Goal: Task Accomplishment & Management: Use online tool/utility

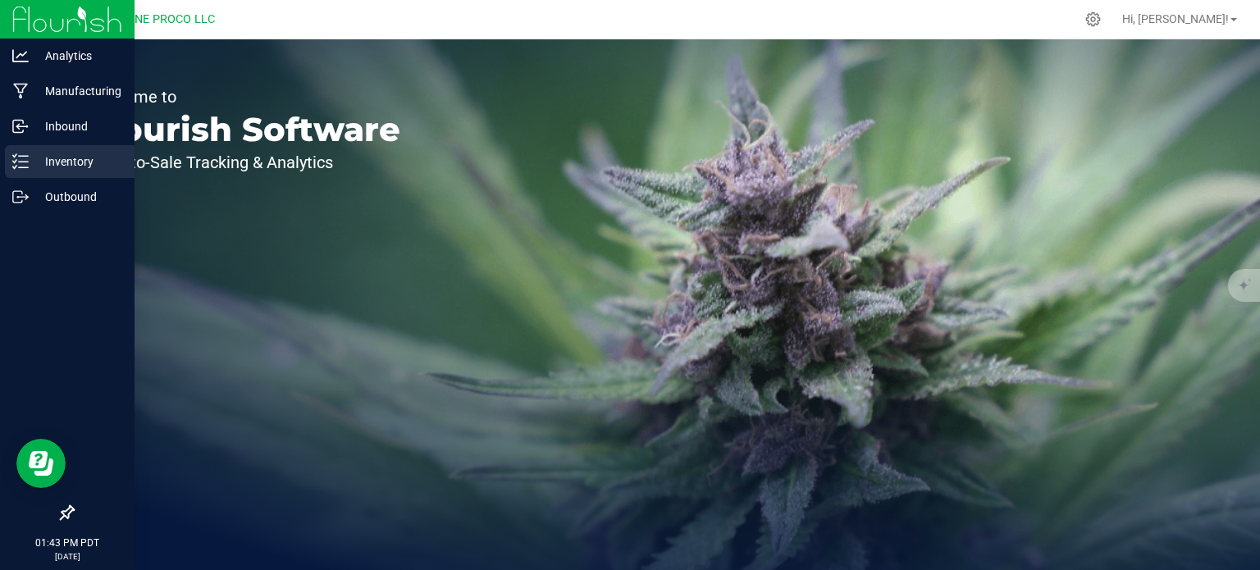
click at [22, 162] on icon at bounding box center [20, 161] width 16 height 16
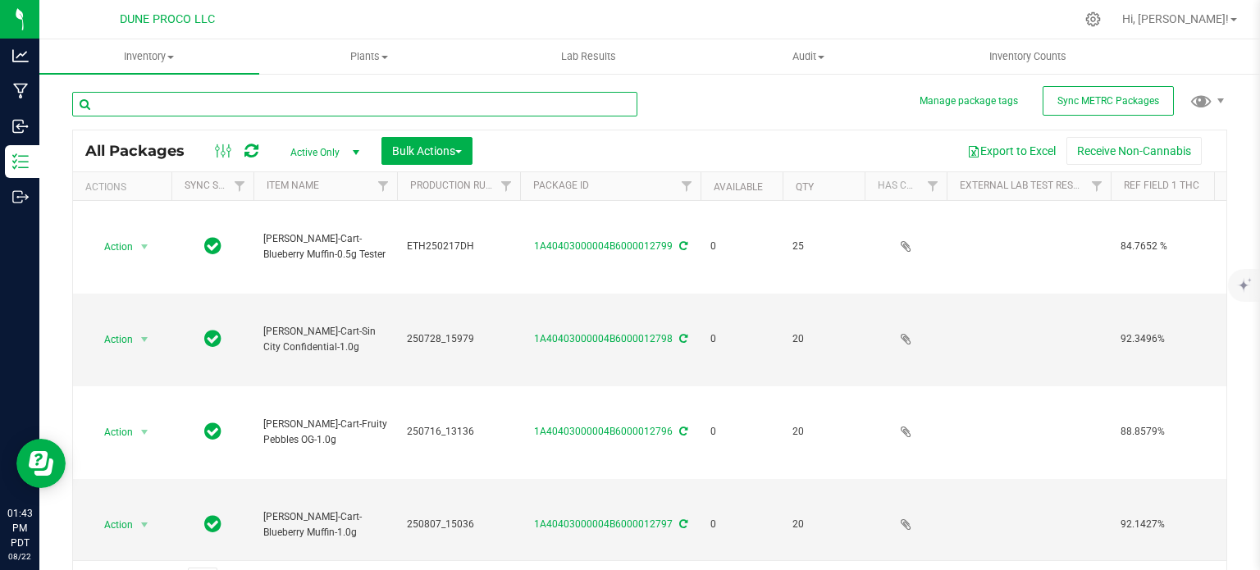
click at [171, 101] on input "text" at bounding box center [354, 104] width 565 height 25
paste input "VO250530DH5"
type input "VO250530DH5"
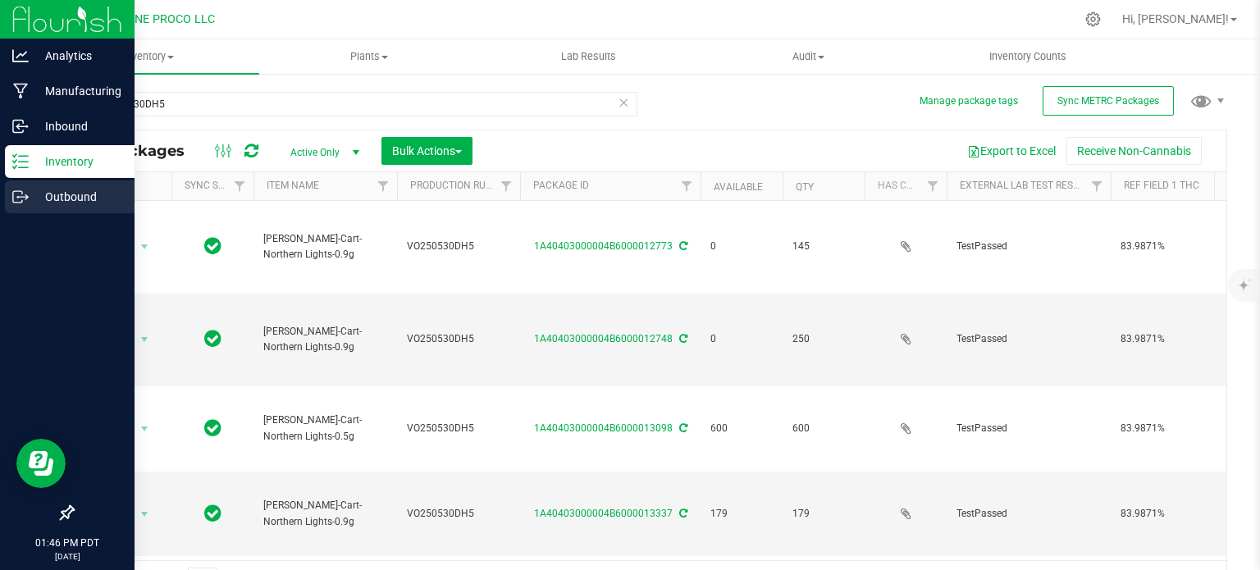
click at [33, 194] on p "Outbound" at bounding box center [78, 197] width 98 height 20
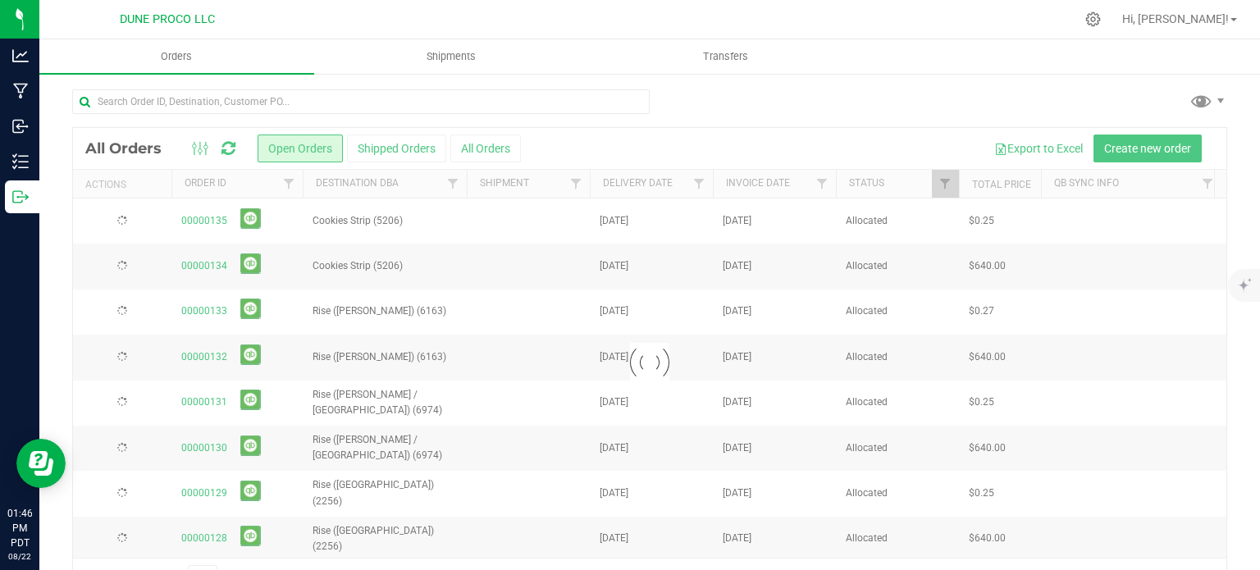
click at [194, 102] on input "text" at bounding box center [360, 101] width 577 height 25
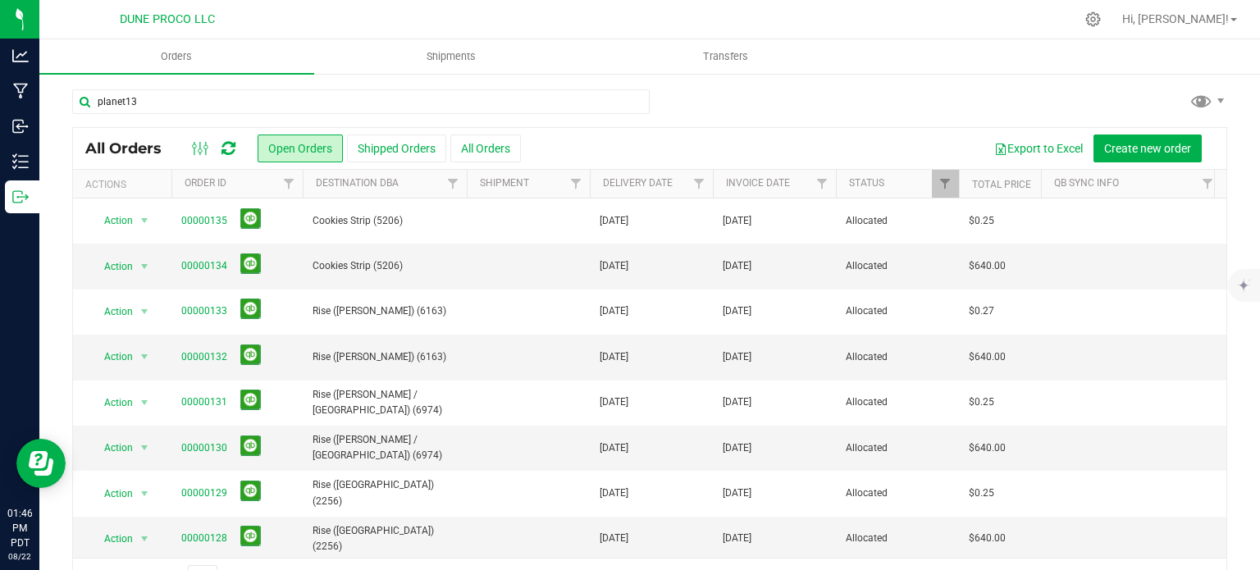
type input "planet13"
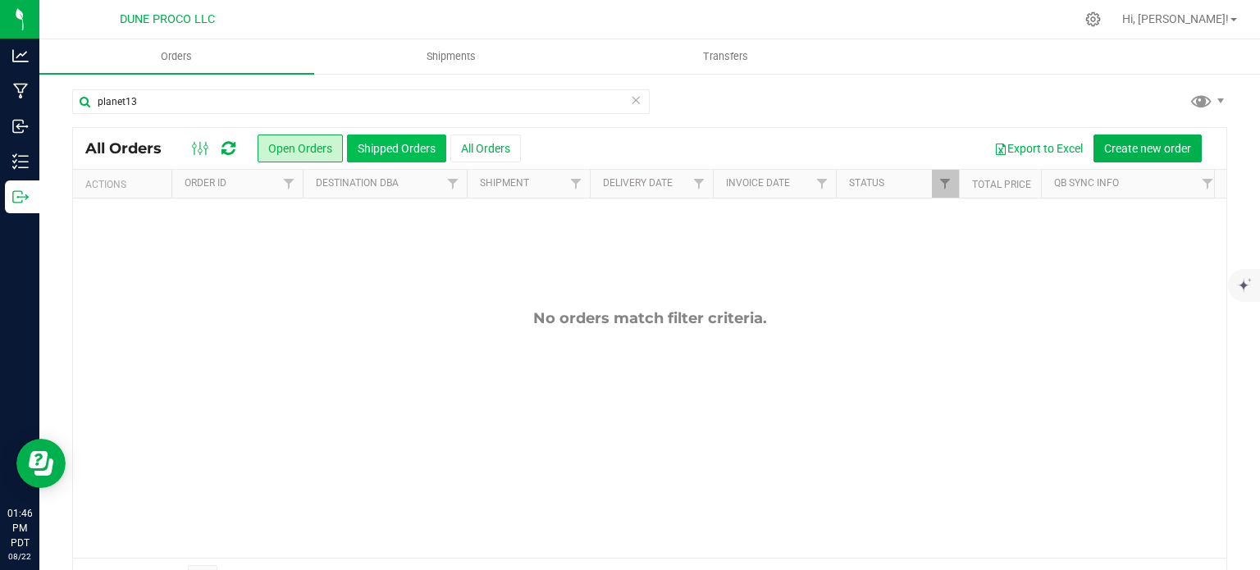
click at [371, 146] on button "Shipped Orders" at bounding box center [396, 148] width 99 height 28
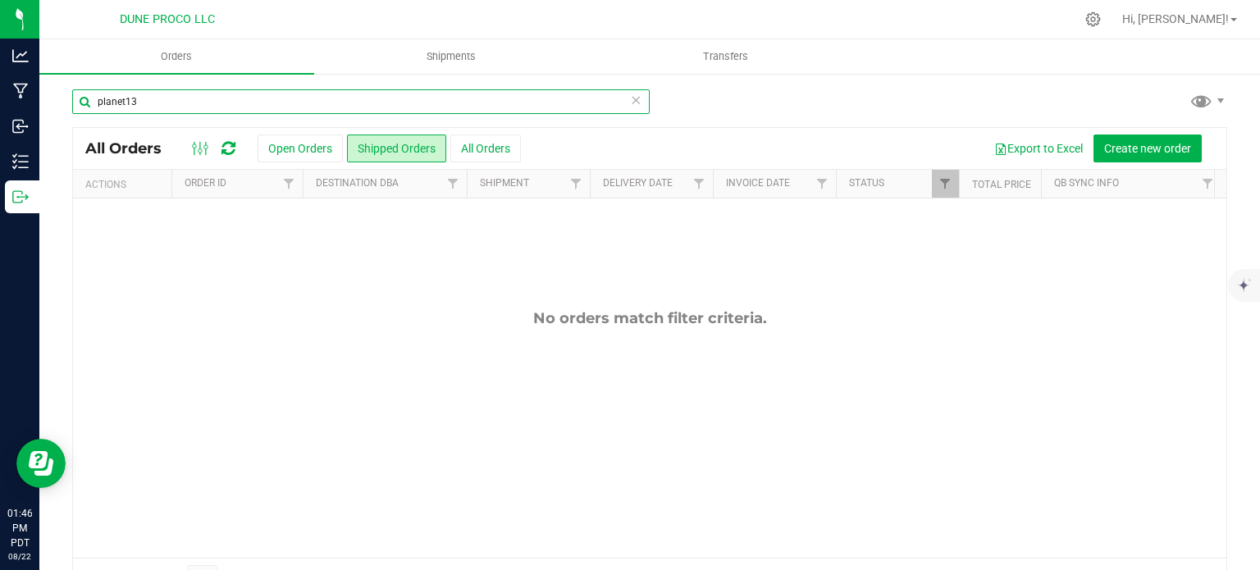
click at [150, 98] on input "planet13" at bounding box center [360, 101] width 577 height 25
type input "planet"
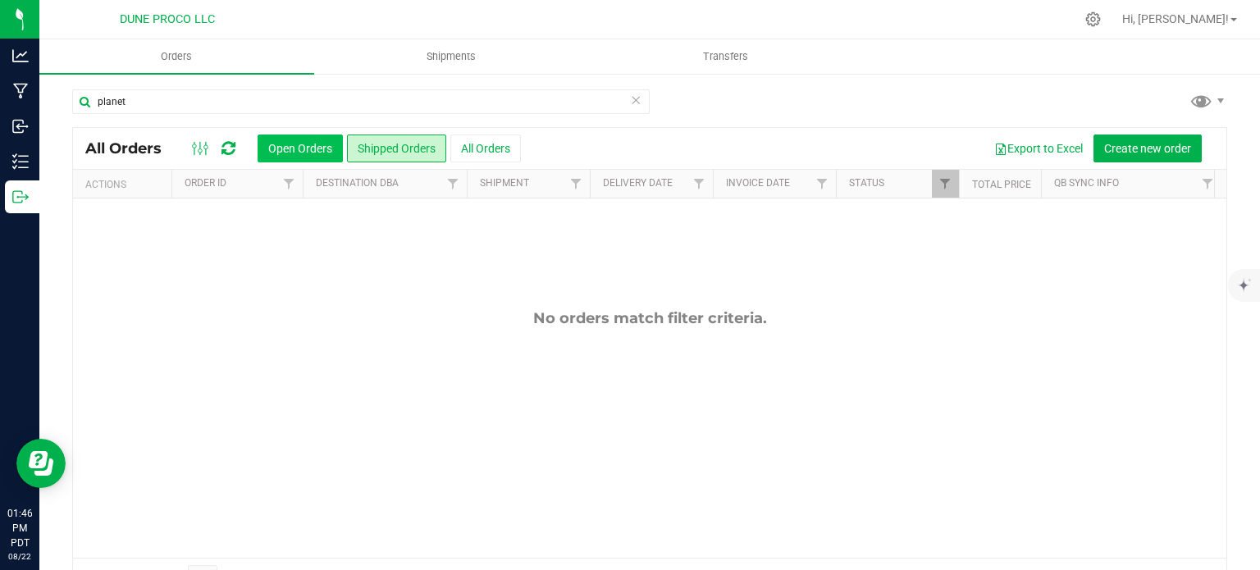
click at [269, 148] on button "Open Orders" at bounding box center [299, 148] width 85 height 28
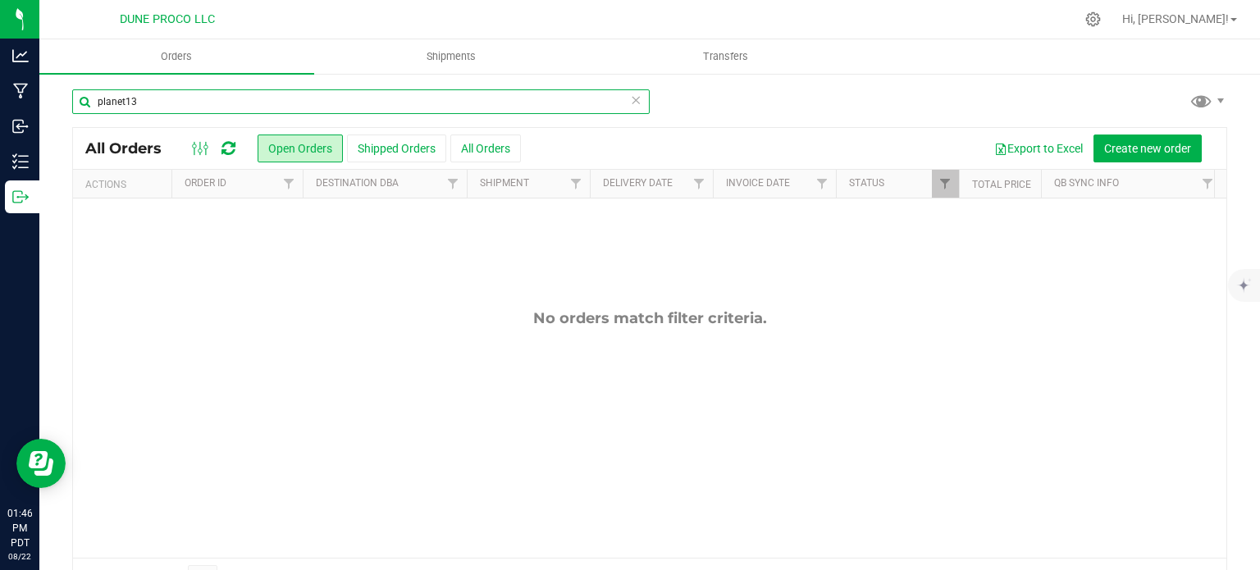
click at [247, 106] on input "planet13" at bounding box center [360, 101] width 577 height 25
click at [298, 108] on input "planet13" at bounding box center [360, 101] width 577 height 25
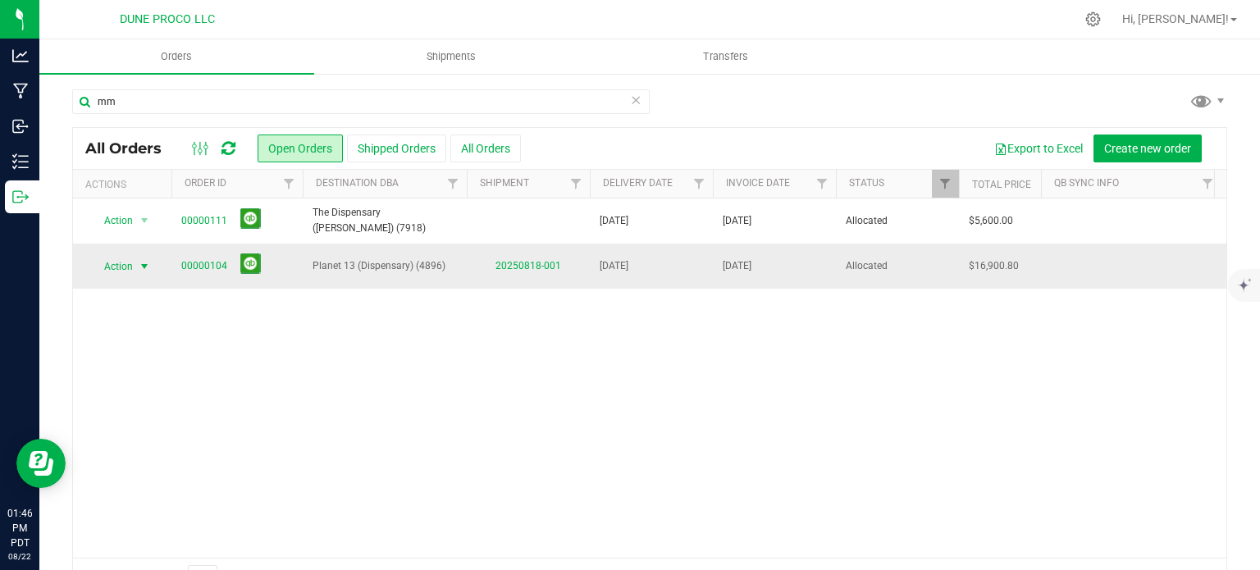
click at [144, 266] on span "select" at bounding box center [144, 266] width 13 height 13
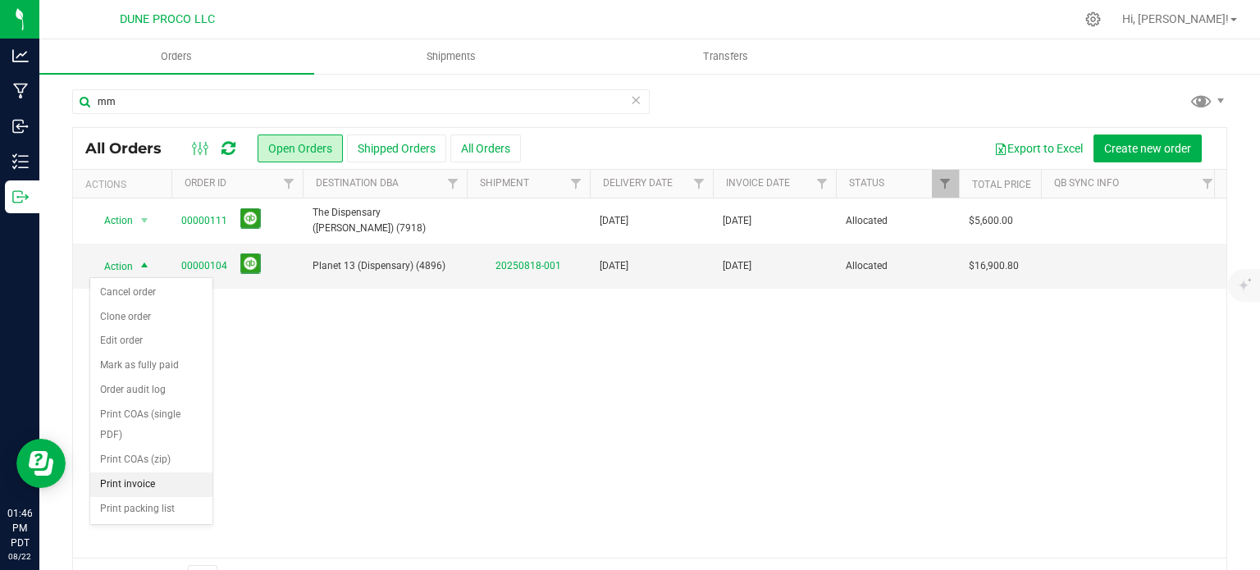
click at [131, 484] on li "Print invoice" at bounding box center [151, 484] width 122 height 25
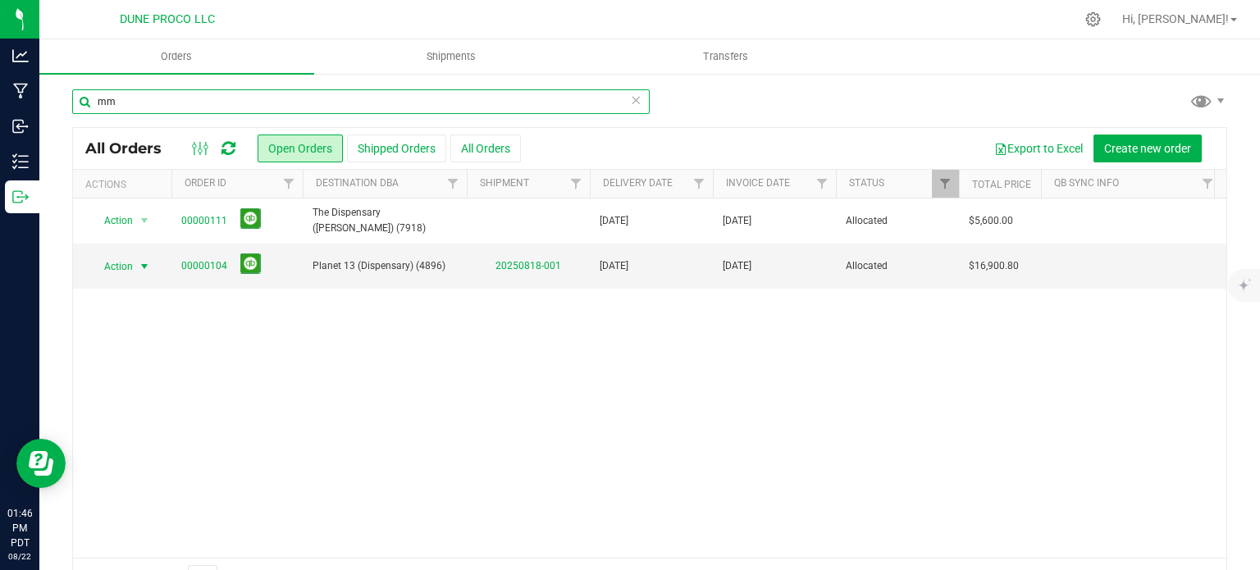
click at [247, 111] on input "mm" at bounding box center [360, 101] width 577 height 25
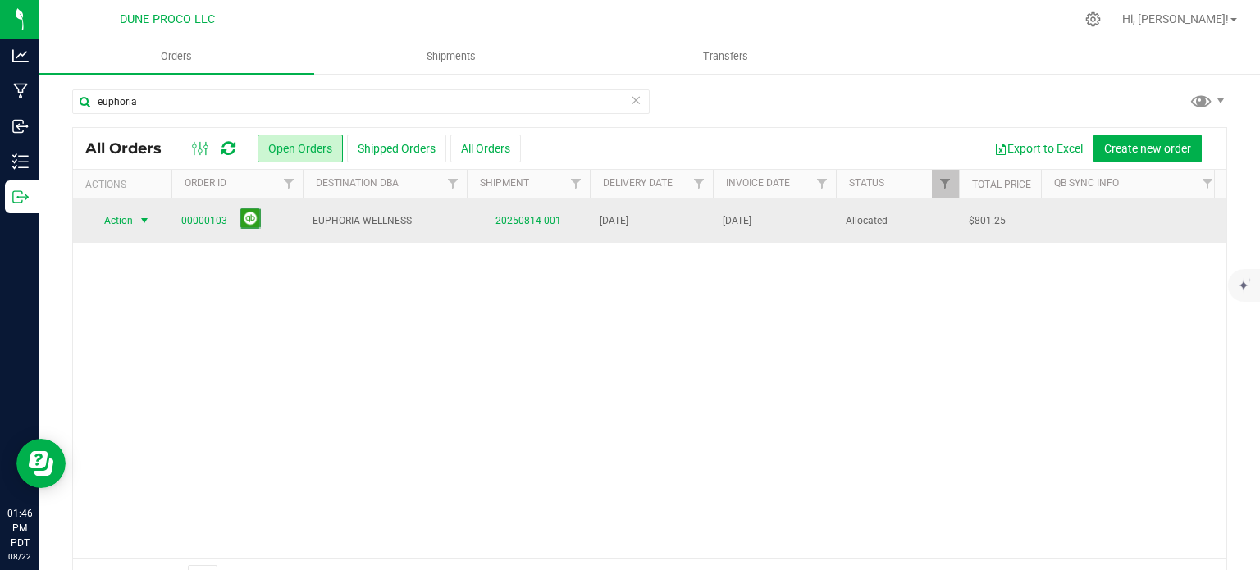
click at [137, 214] on span "select" at bounding box center [144, 220] width 21 height 23
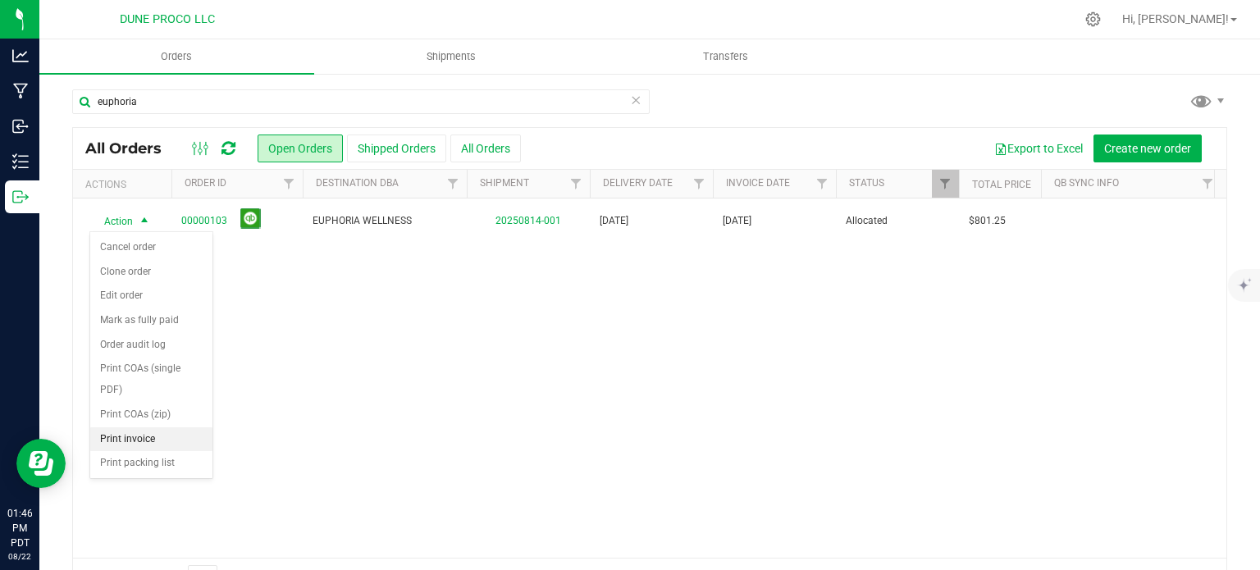
click at [135, 436] on li "Print invoice" at bounding box center [151, 439] width 122 height 25
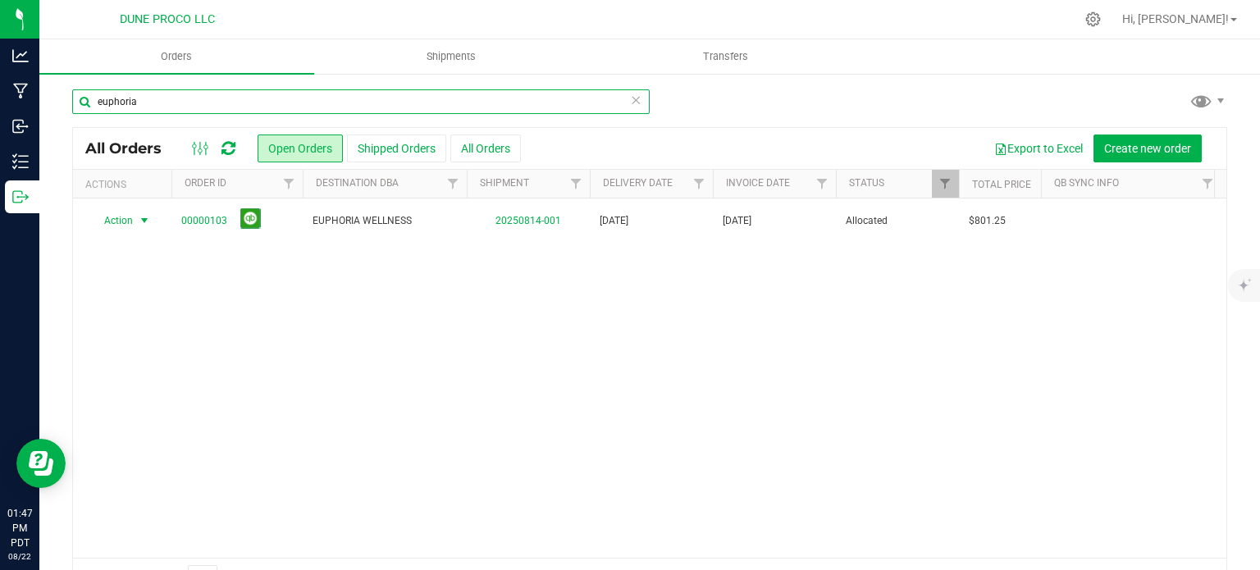
click at [197, 93] on input "euphoria" at bounding box center [360, 101] width 577 height 25
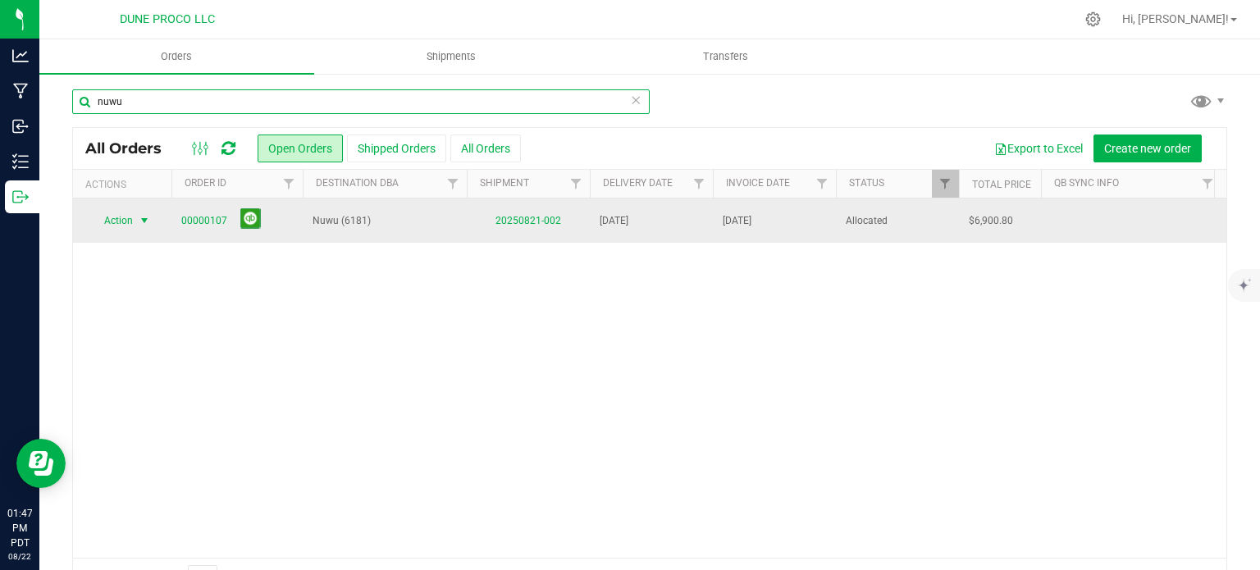
type input "nuwu"
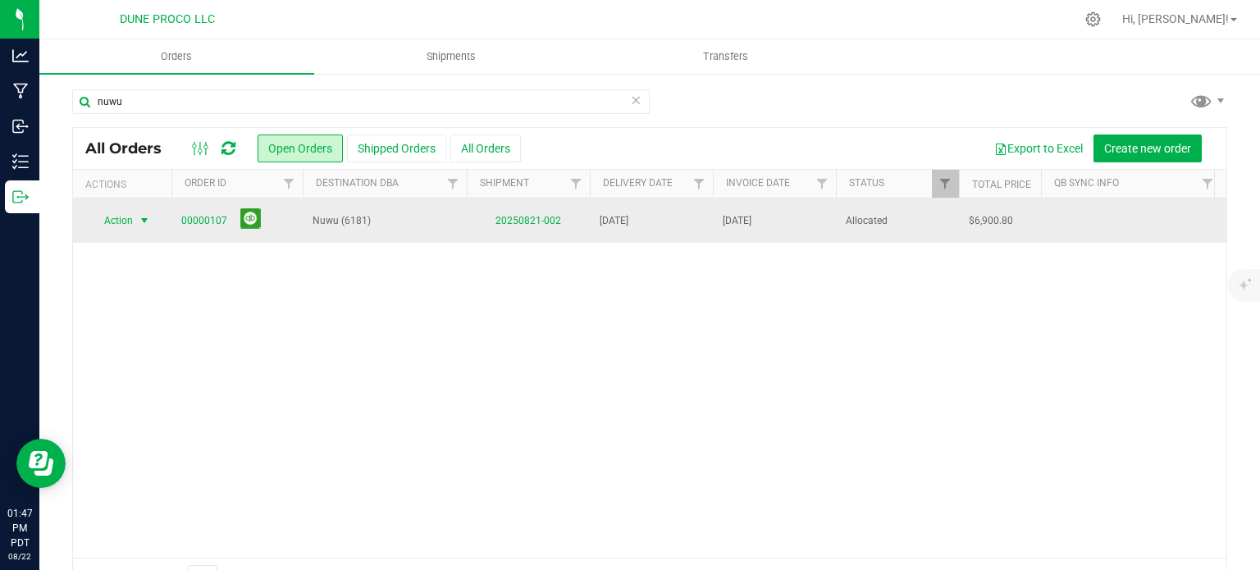
click at [141, 216] on span "select" at bounding box center [144, 220] width 13 height 13
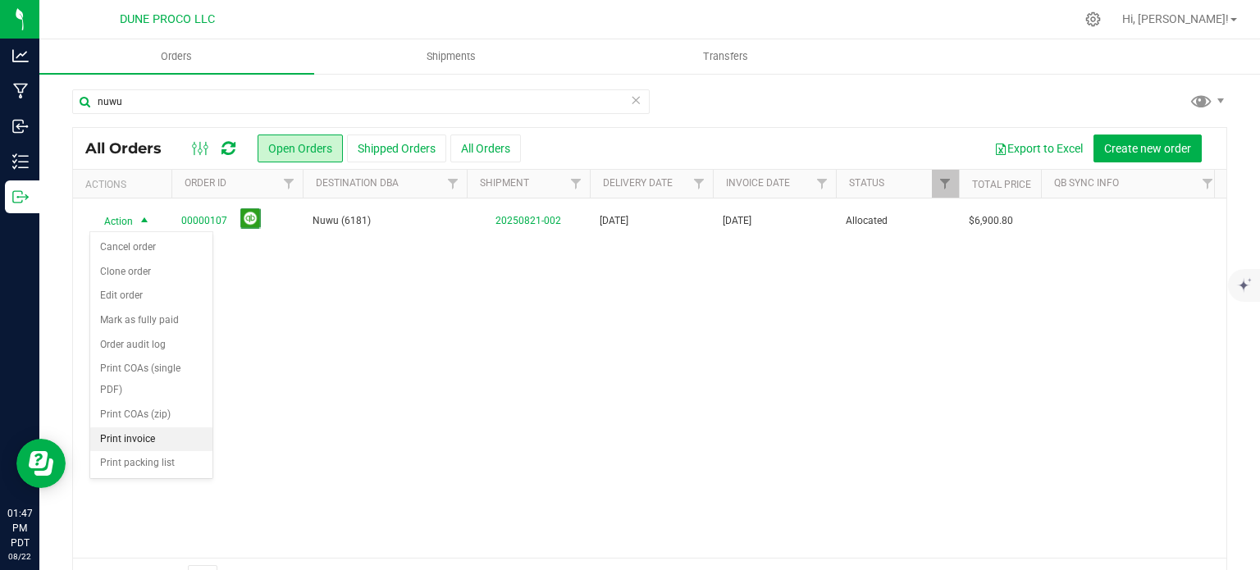
click at [126, 441] on li "Print invoice" at bounding box center [151, 439] width 122 height 25
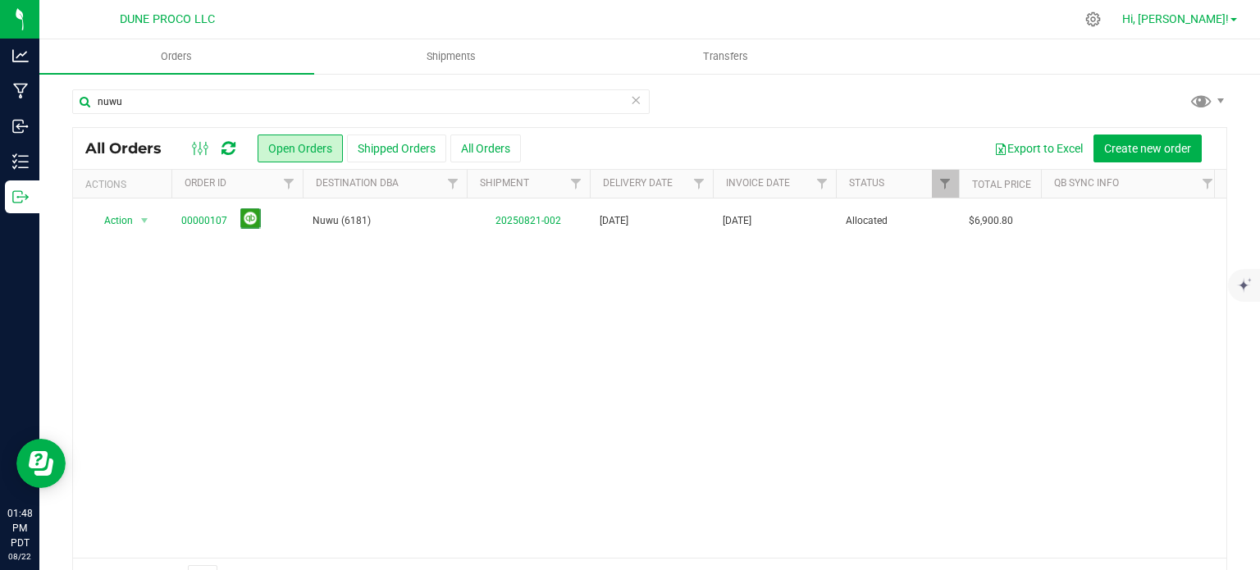
click at [1232, 21] on span at bounding box center [1233, 19] width 7 height 3
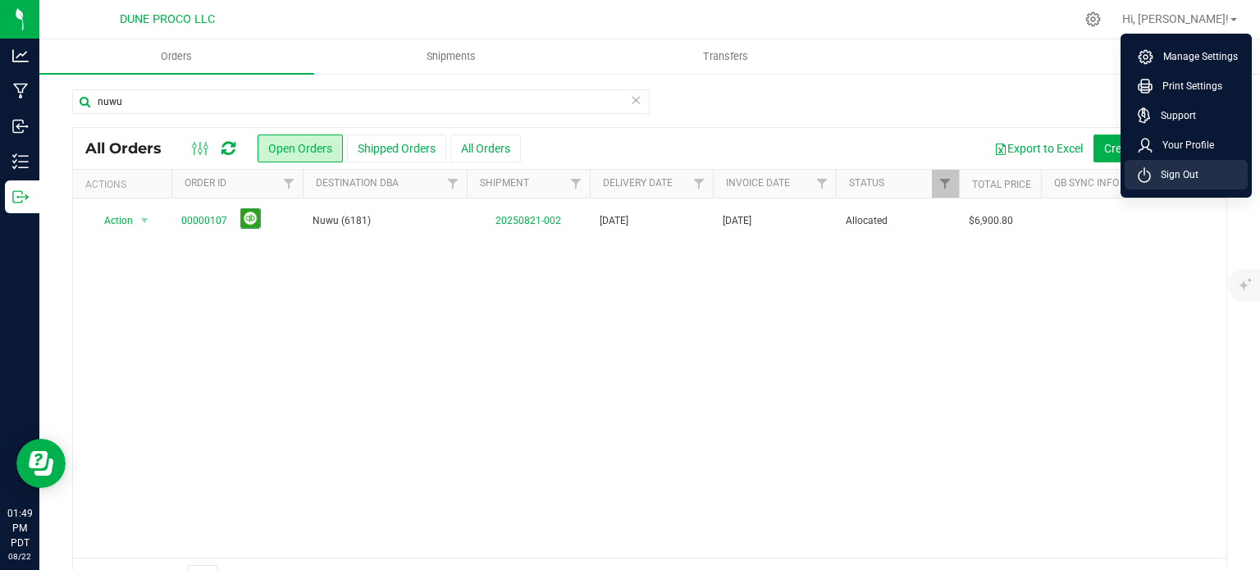
click at [1176, 163] on li "Sign Out" at bounding box center [1185, 175] width 123 height 30
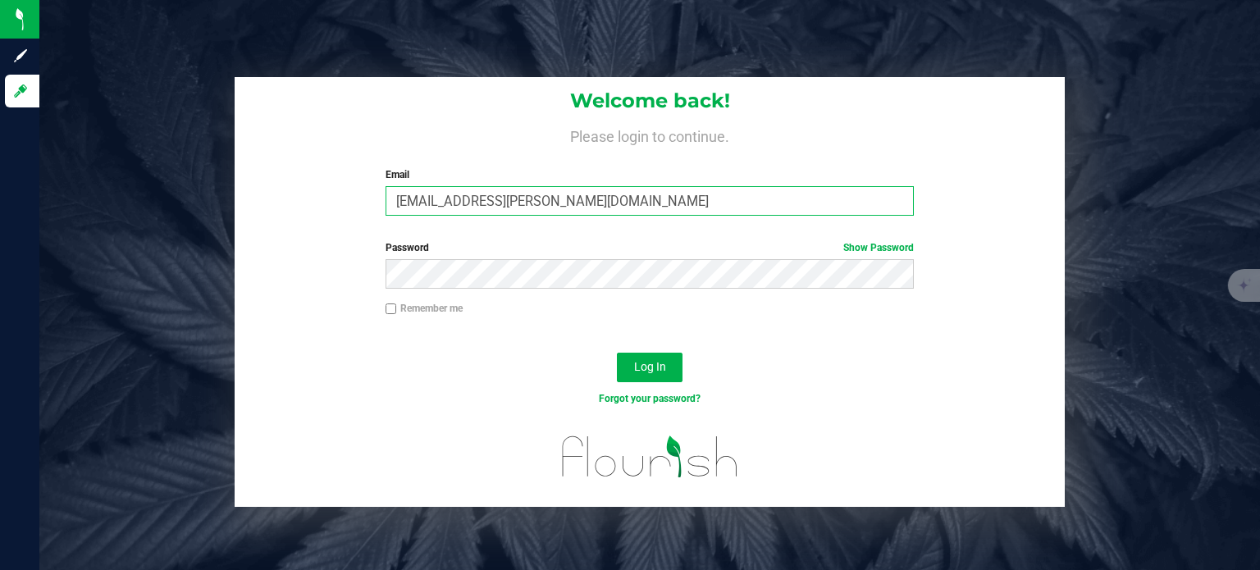
click at [499, 198] on input "[EMAIL_ADDRESS][PERSON_NAME][DOMAIN_NAME]" at bounding box center [649, 201] width 529 height 30
type input "[EMAIL_ADDRESS][DOMAIN_NAME]"
click at [646, 389] on div "Log In" at bounding box center [650, 372] width 830 height 55
click at [646, 381] on button "Log In" at bounding box center [650, 368] width 66 height 30
